Goal: Navigation & Orientation: Find specific page/section

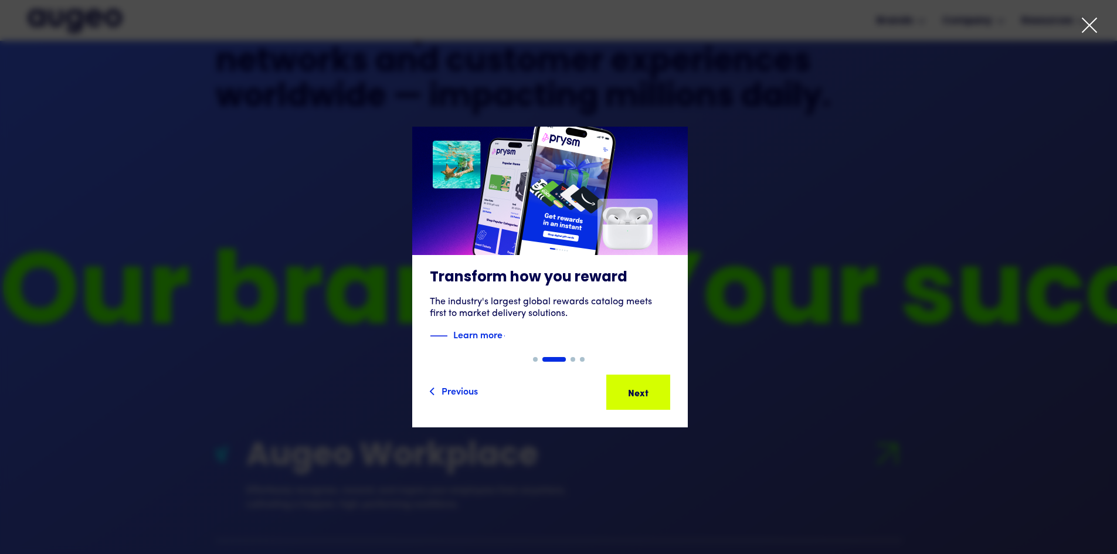
scroll to position [872, 0]
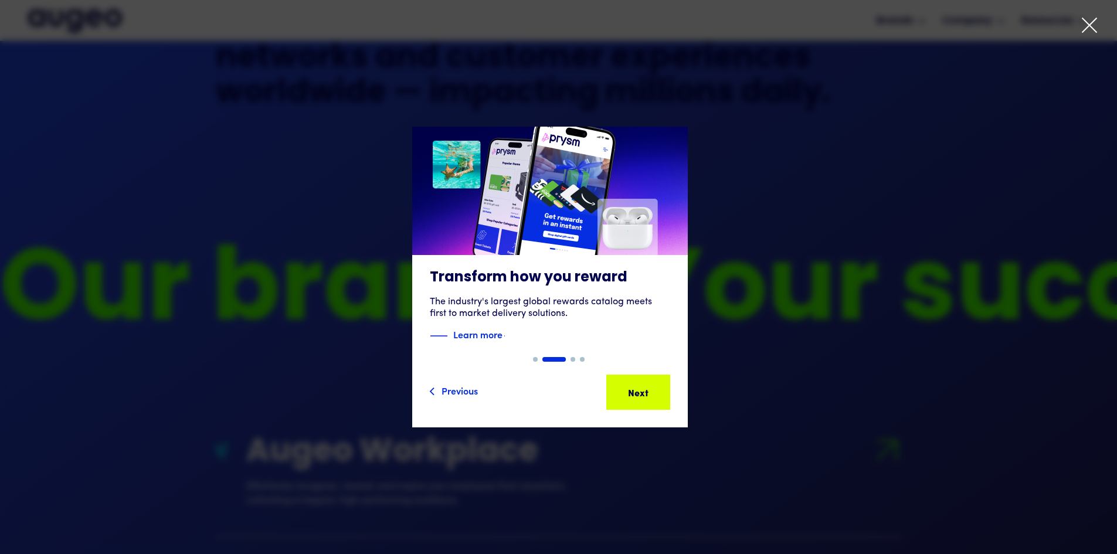
click at [666, 391] on div "Next Next Next Next" at bounding box center [644, 392] width 106 height 14
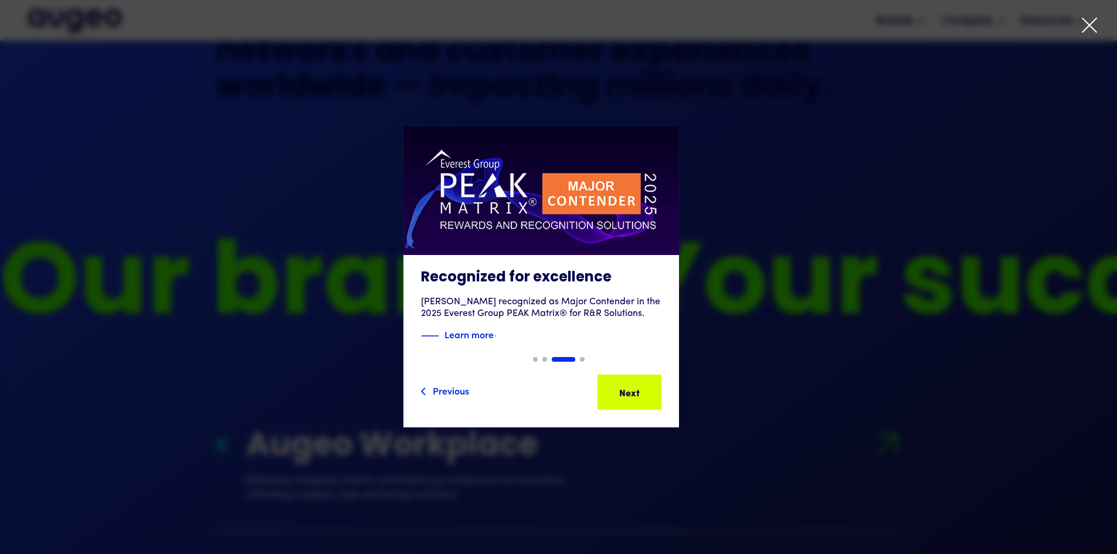
click at [666, 391] on div "Next Next Next Next" at bounding box center [635, 392] width 106 height 14
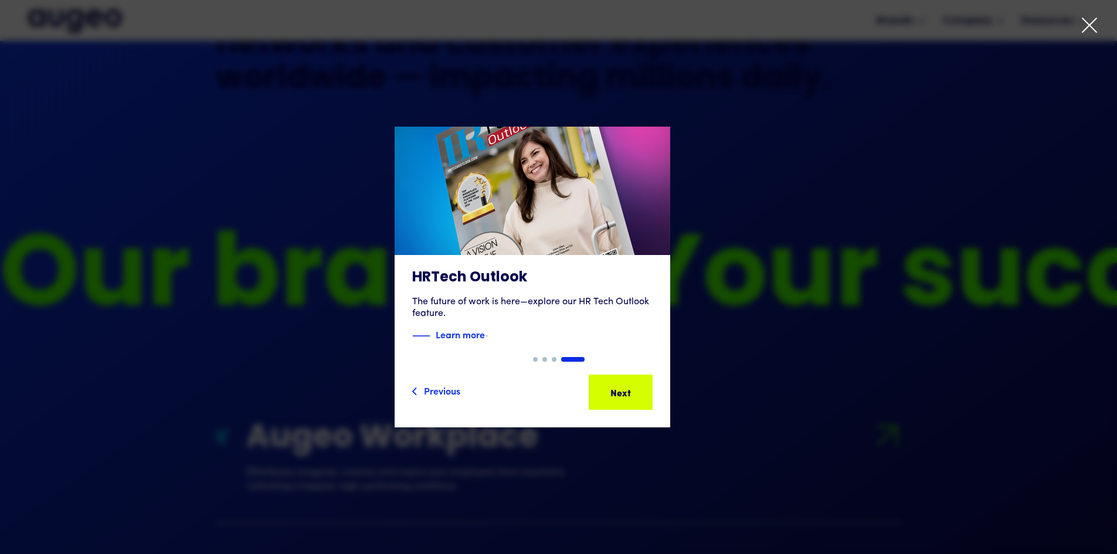
scroll to position [886, 0]
click at [649, 391] on div "Next" at bounding box center [639, 392] width 21 height 14
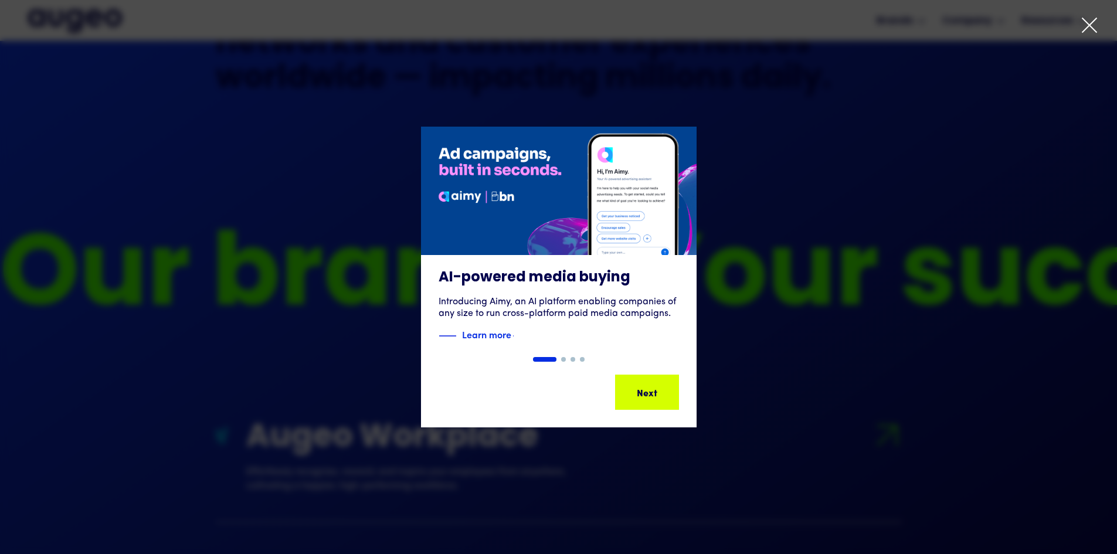
scroll to position [887, 0]
click at [666, 384] on div "Next Next Next Next" at bounding box center [648, 392] width 62 height 33
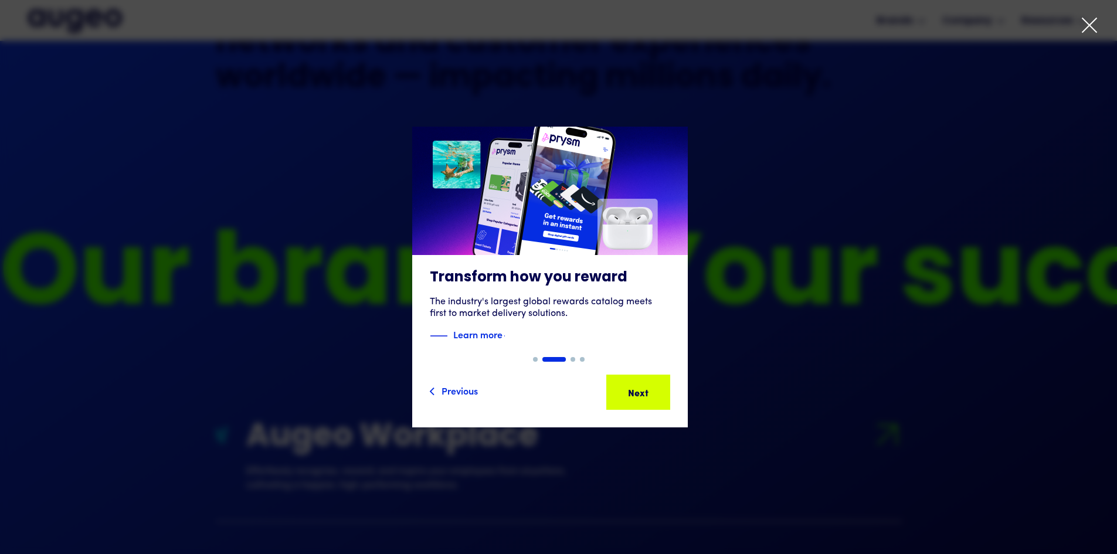
click at [666, 384] on div "Next Next Next Next" at bounding box center [639, 392] width 62 height 33
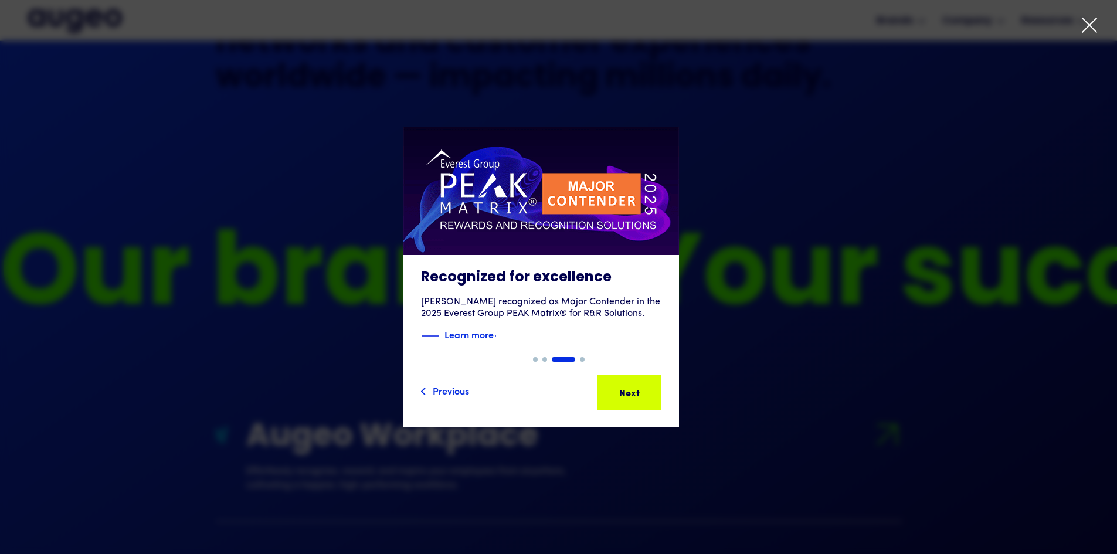
click at [660, 384] on div "Next Next Next Next" at bounding box center [630, 392] width 62 height 33
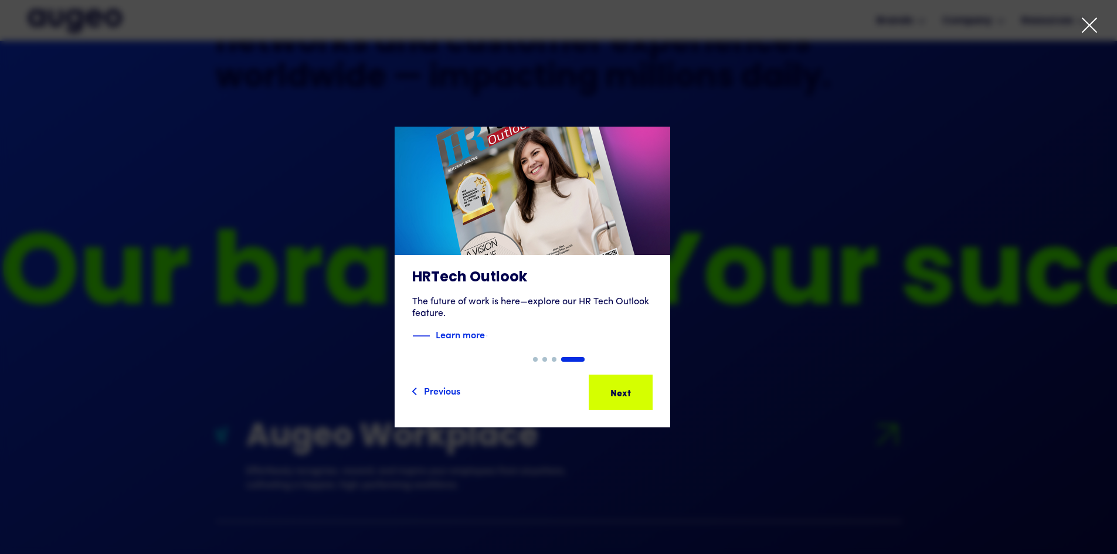
click at [1096, 16] on div at bounding box center [558, 277] width 1117 height 554
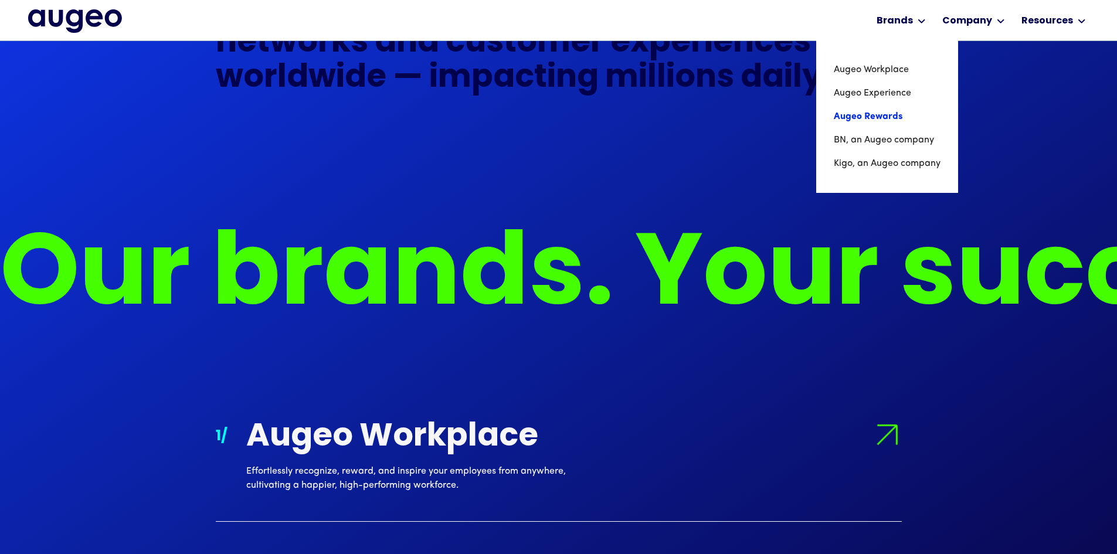
click at [889, 117] on link "Augeo Rewards" at bounding box center [887, 116] width 107 height 23
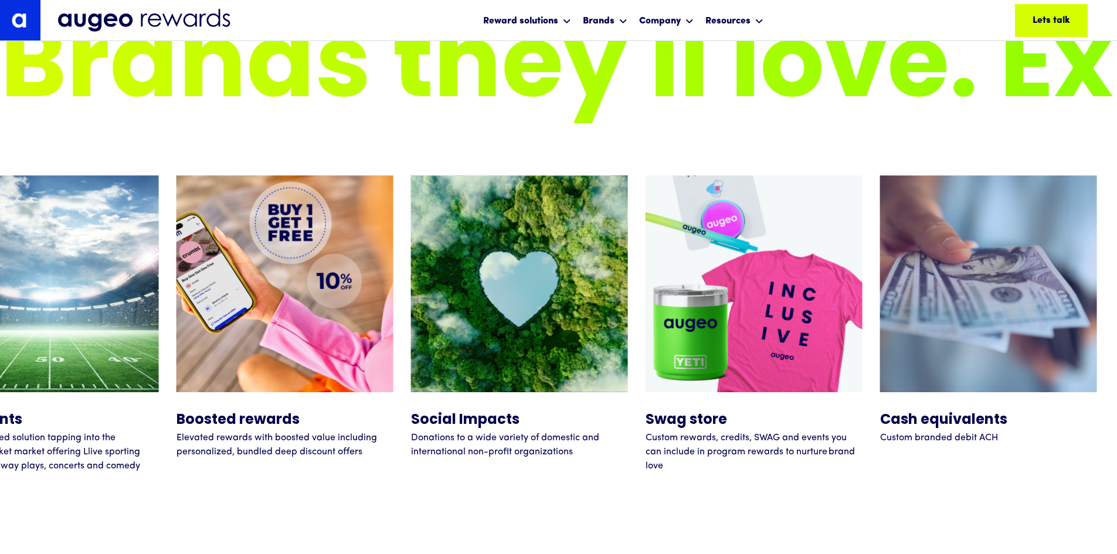
scroll to position [4967, 0]
